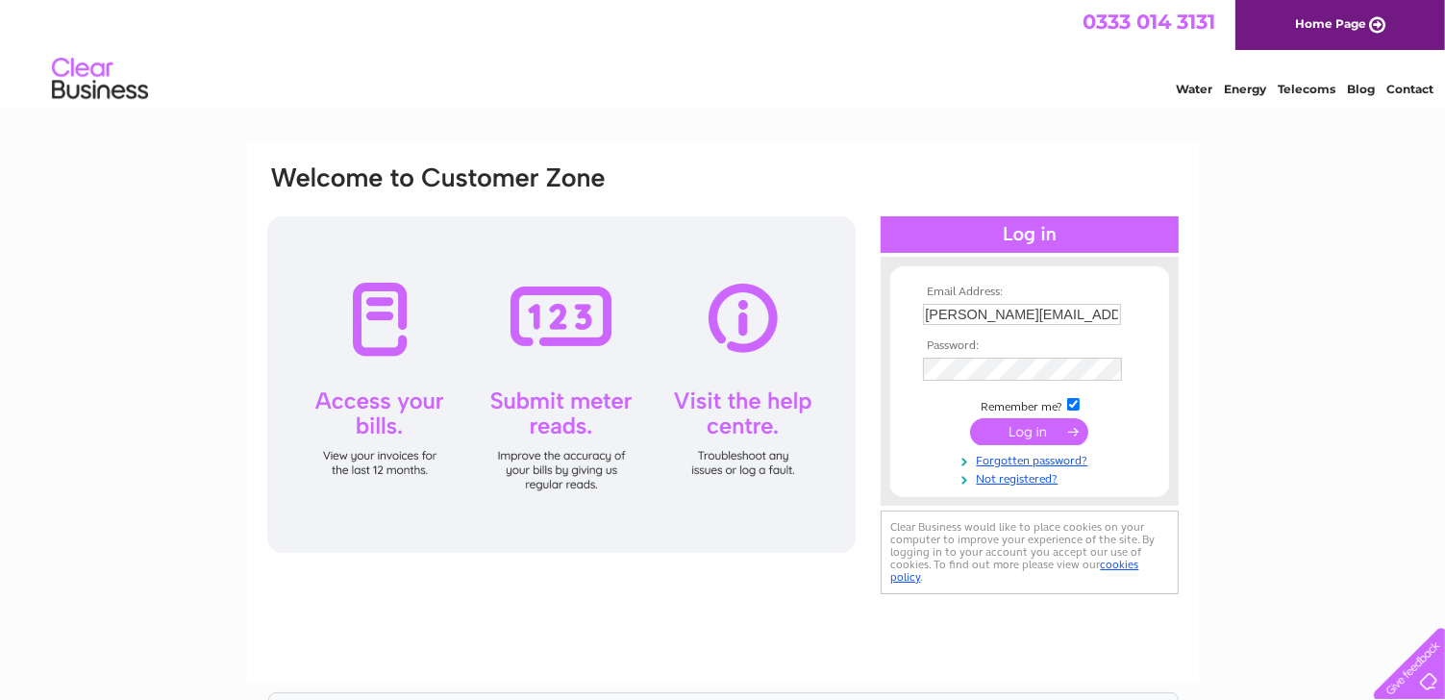
click at [1036, 433] on input "submit" at bounding box center [1029, 431] width 118 height 27
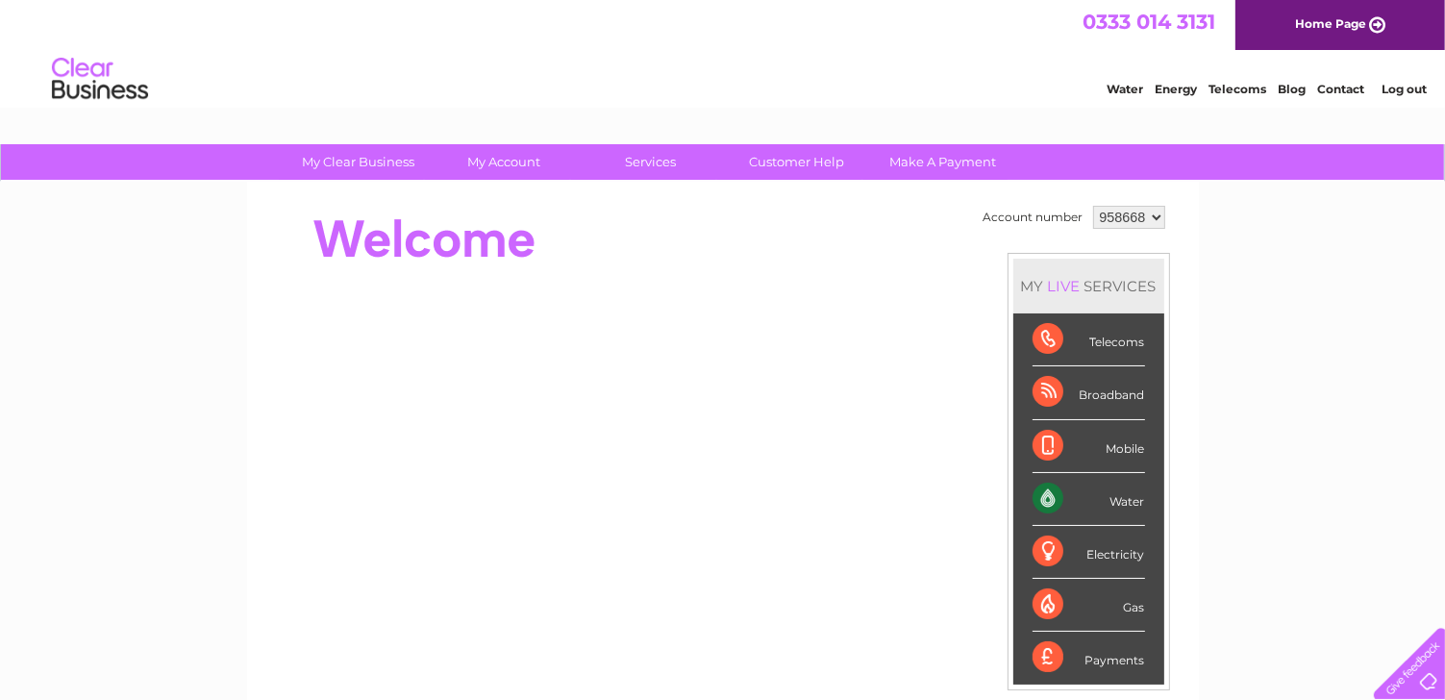
click at [1108, 490] on div "Water" at bounding box center [1089, 499] width 113 height 53
click at [1126, 497] on div "Water" at bounding box center [1089, 499] width 113 height 53
click at [1052, 498] on div "Water" at bounding box center [1089, 499] width 113 height 53
click at [1044, 499] on div "Water" at bounding box center [1089, 499] width 113 height 53
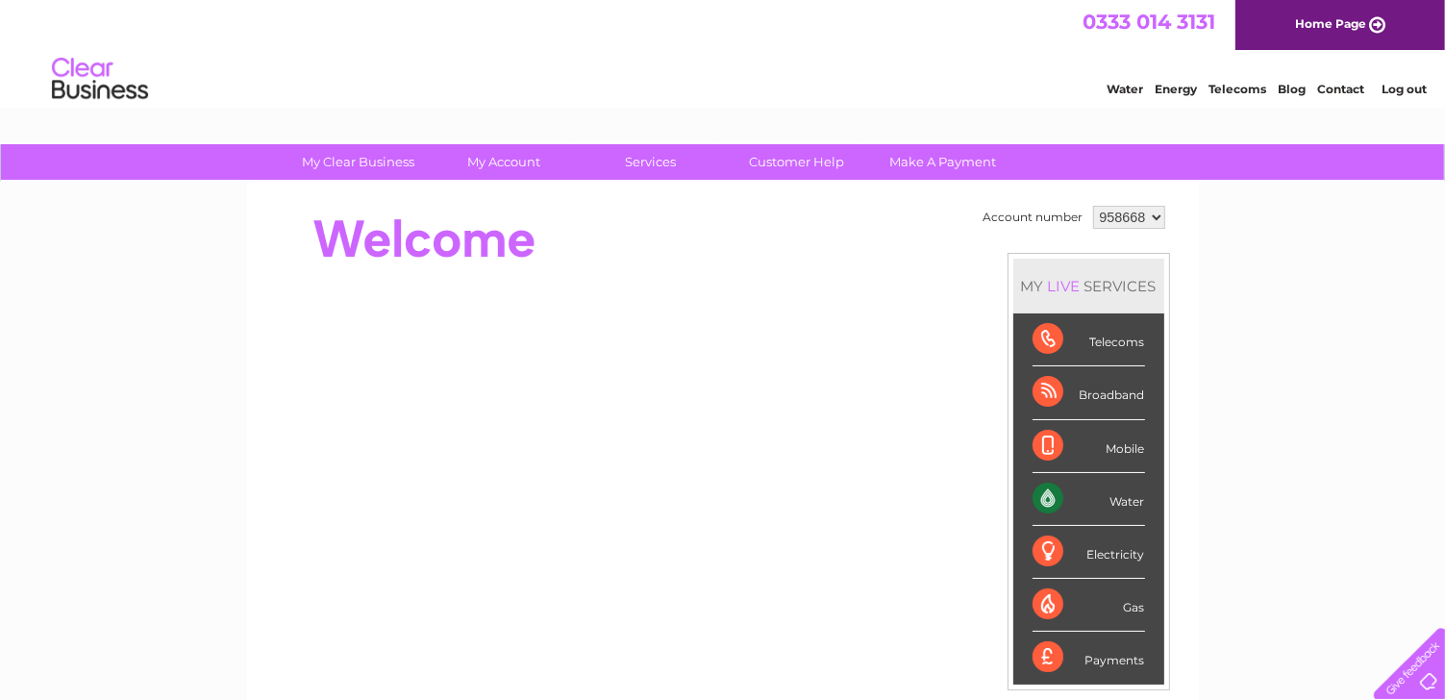
click at [1254, 510] on div "My Clear Business Login Details My Details My Preferences Link Account My Accou…" at bounding box center [722, 684] width 1445 height 1081
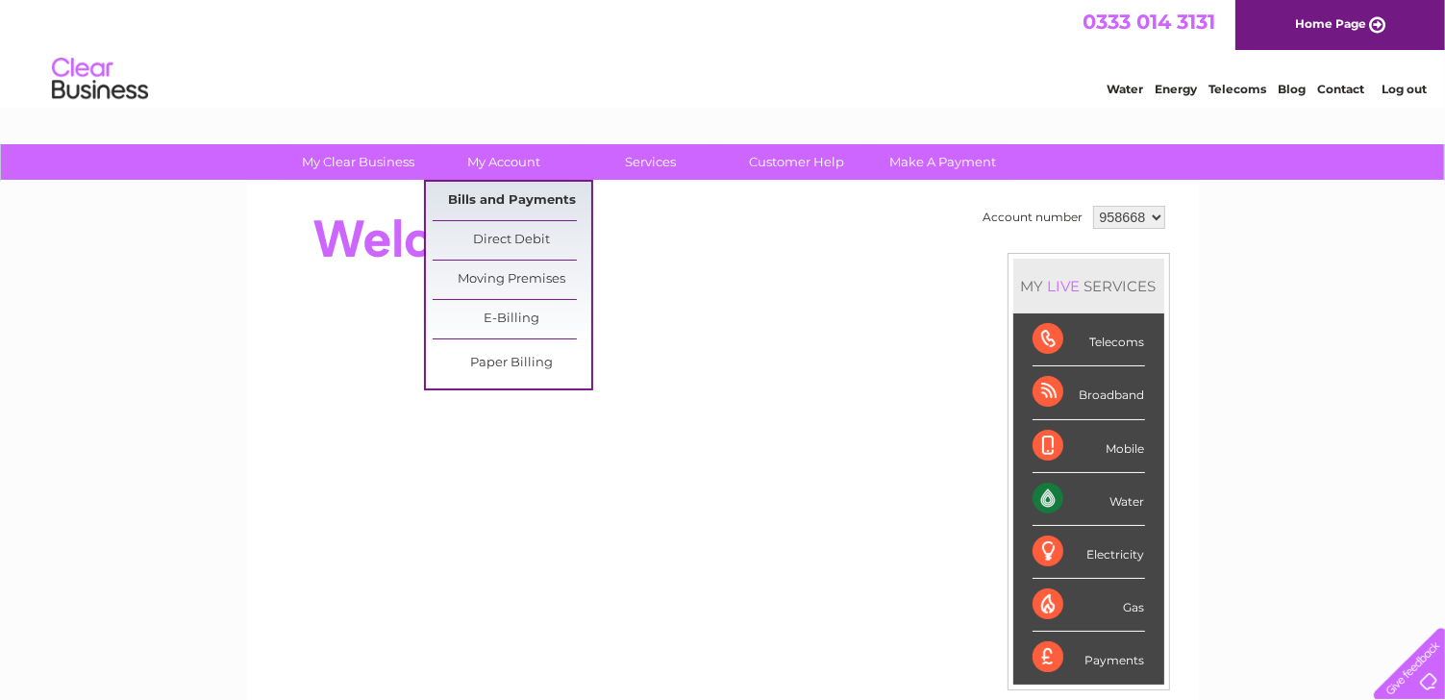
click at [483, 196] on link "Bills and Payments" at bounding box center [512, 201] width 159 height 38
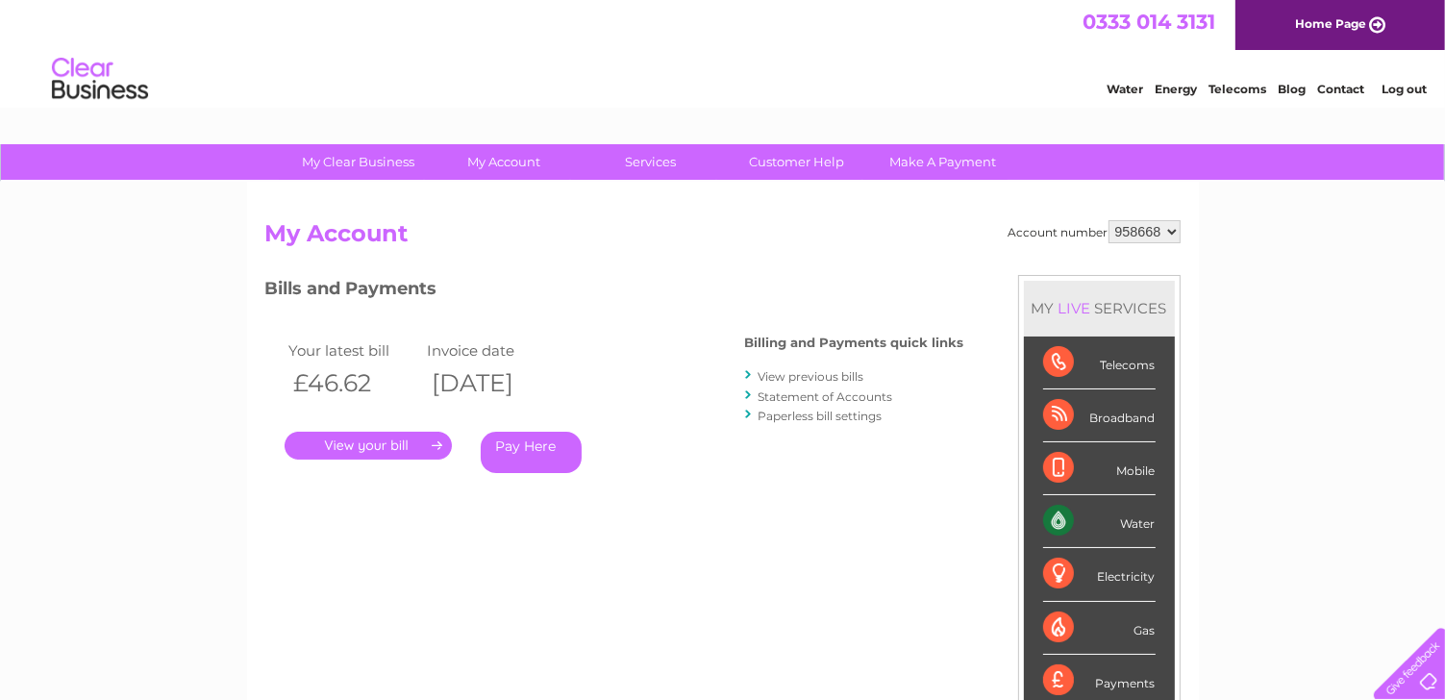
click at [396, 443] on link "." at bounding box center [368, 446] width 167 height 28
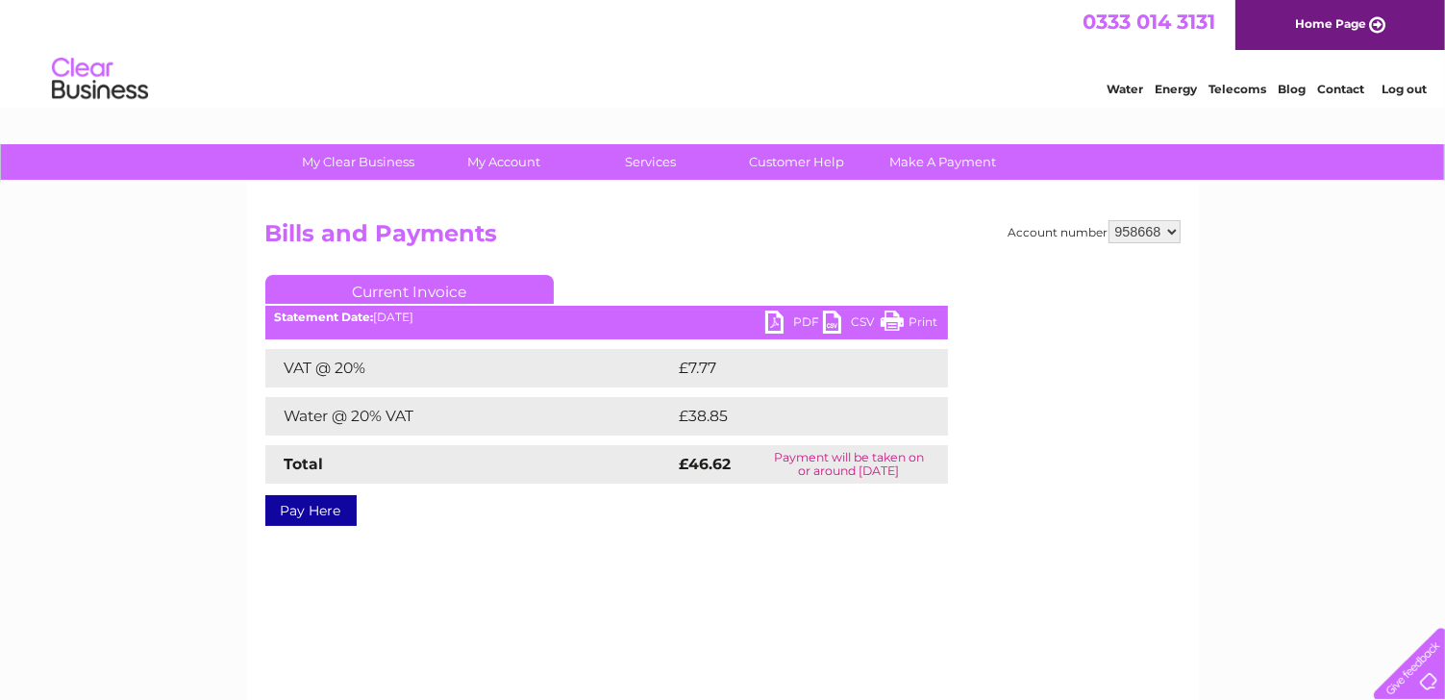
click at [777, 322] on link "PDF" at bounding box center [794, 325] width 58 height 28
click at [1410, 84] on link "Log out" at bounding box center [1404, 89] width 45 height 14
